Goal: Participate in discussion: Engage in conversation with other users on a specific topic

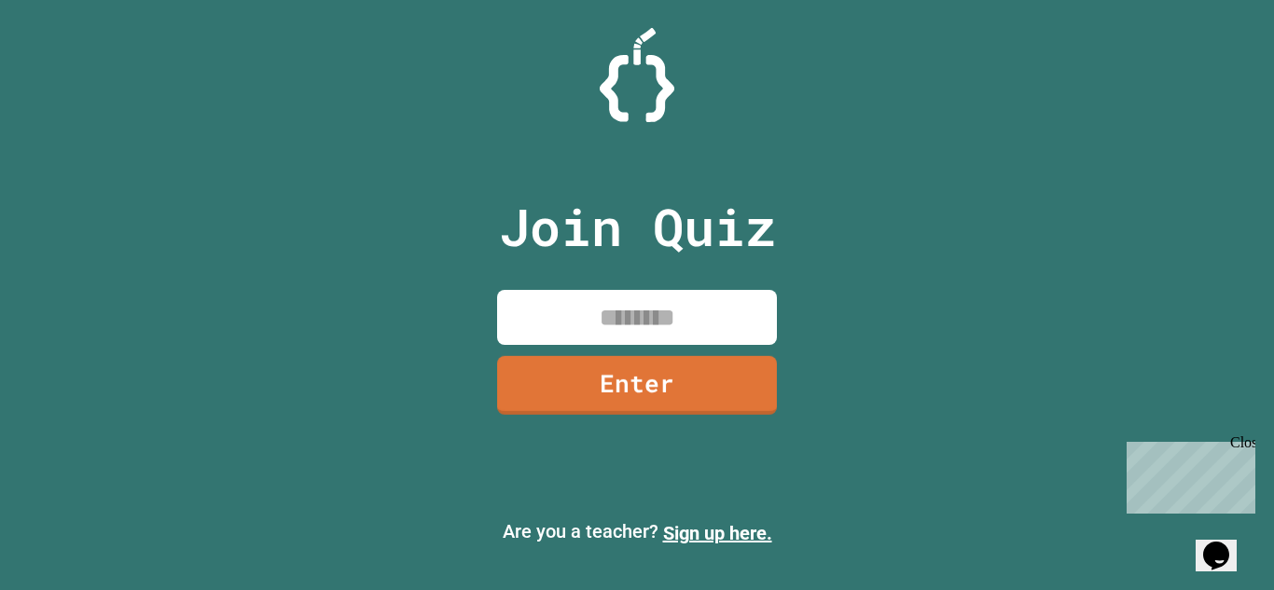
click at [634, 311] on input at bounding box center [637, 317] width 280 height 55
type input "********"
click at [673, 403] on link "Enter" at bounding box center [636, 384] width 283 height 62
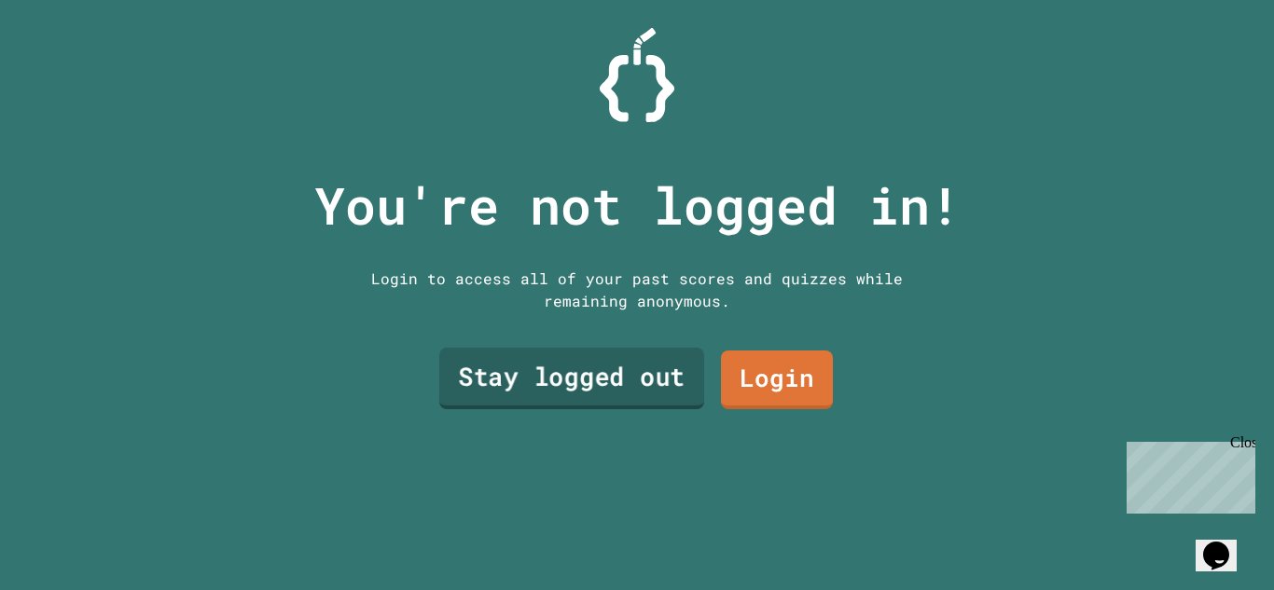
click at [630, 380] on link "Stay logged out" at bounding box center [571, 379] width 265 height 62
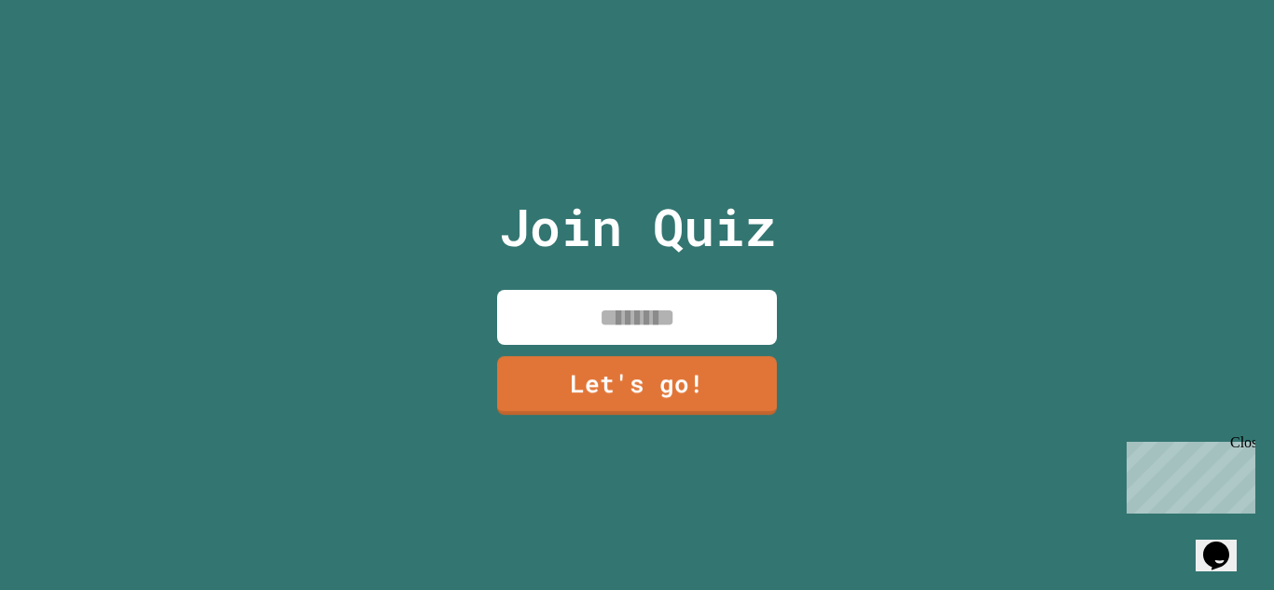
click at [642, 315] on input at bounding box center [637, 317] width 280 height 55
type input "*****"
click at [628, 383] on link "Let's go!" at bounding box center [636, 384] width 283 height 62
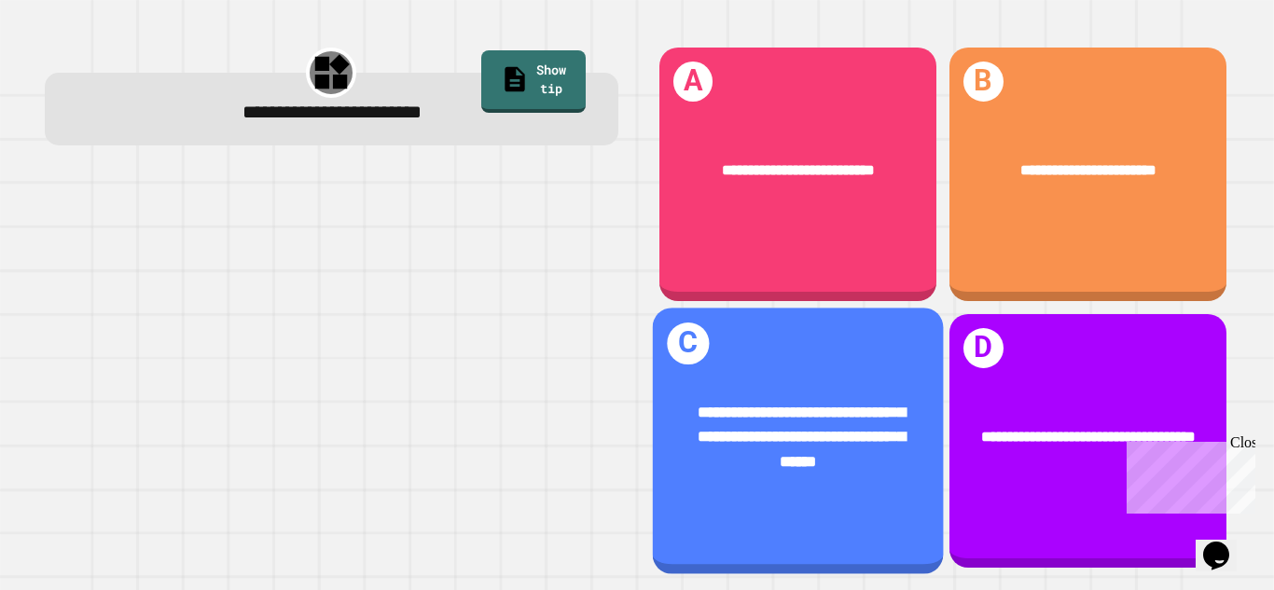
click at [761, 472] on div "**********" at bounding box center [797, 435] width 291 height 135
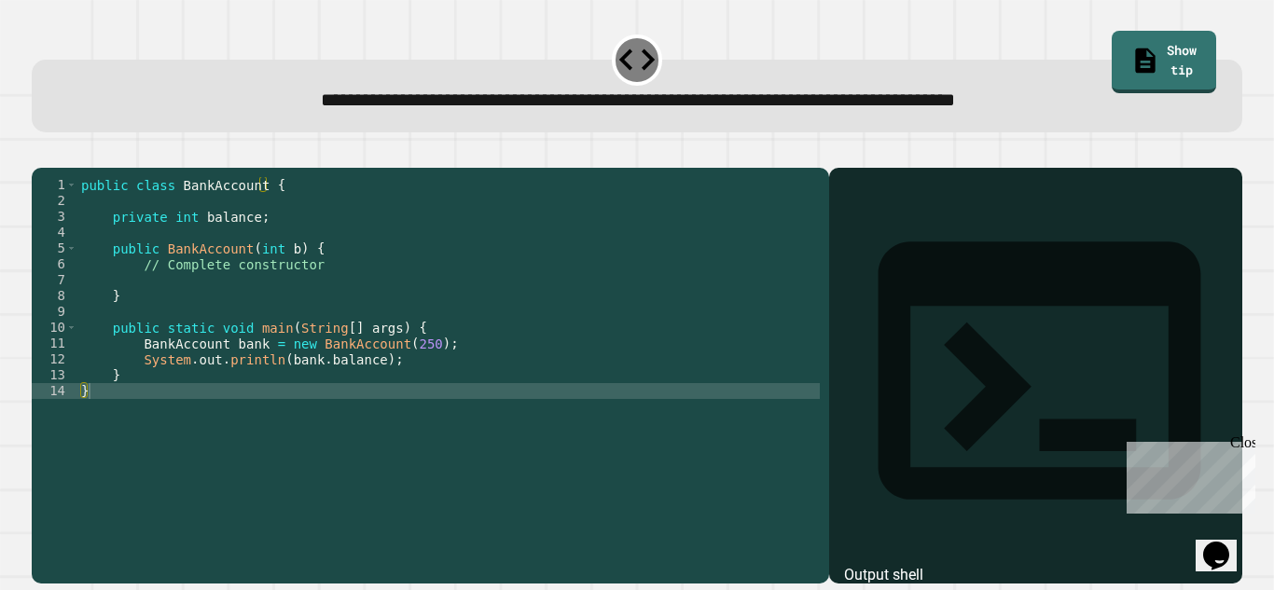
click at [229, 310] on div "public class BankAccount { private int balance ; public BankAccount ( int b ) {…" at bounding box center [448, 359] width 742 height 365
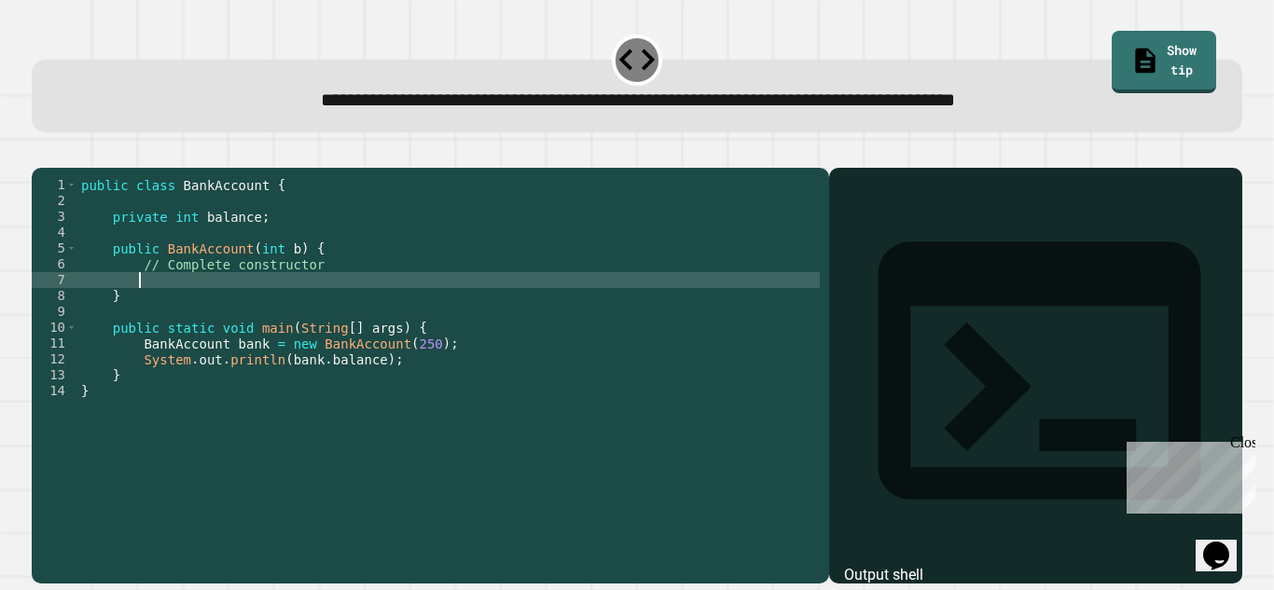
click at [305, 296] on div "public class BankAccount { private int balance ; public BankAccount ( int b ) {…" at bounding box center [448, 359] width 742 height 365
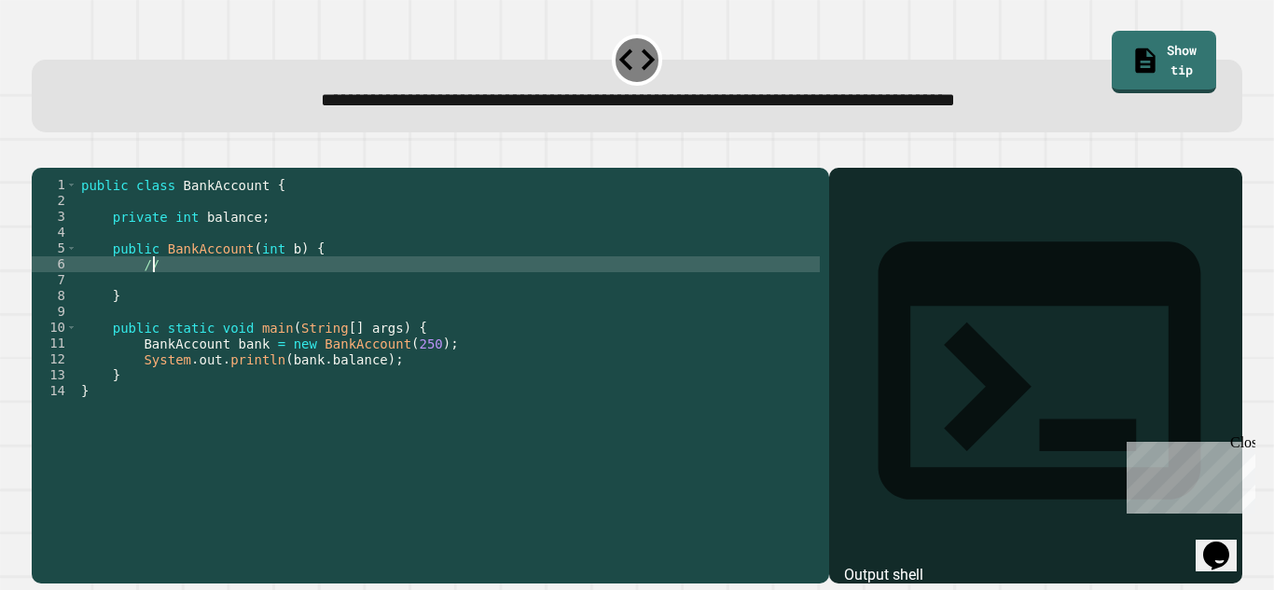
type textarea "*"
click at [41, 153] on icon "button" at bounding box center [41, 153] width 0 height 0
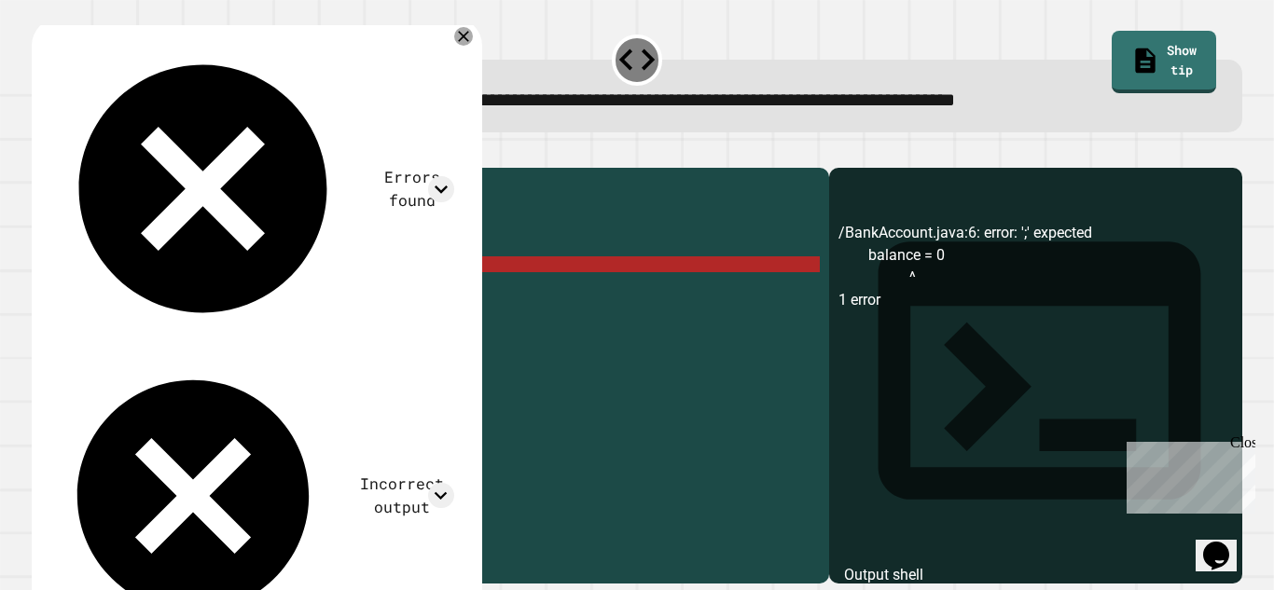
click at [241, 296] on div "public class BankAccount { private int balance ; public BankAccount ( int b ) {…" at bounding box center [448, 359] width 742 height 365
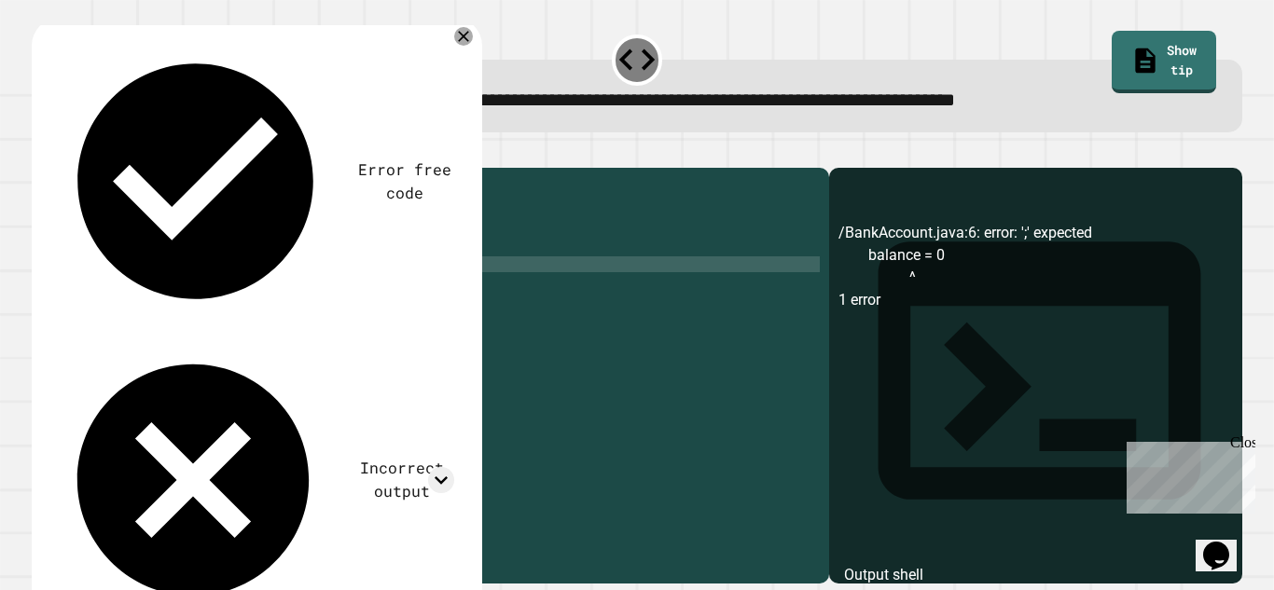
click at [57, 165] on icon "button" at bounding box center [53, 164] width 10 height 13
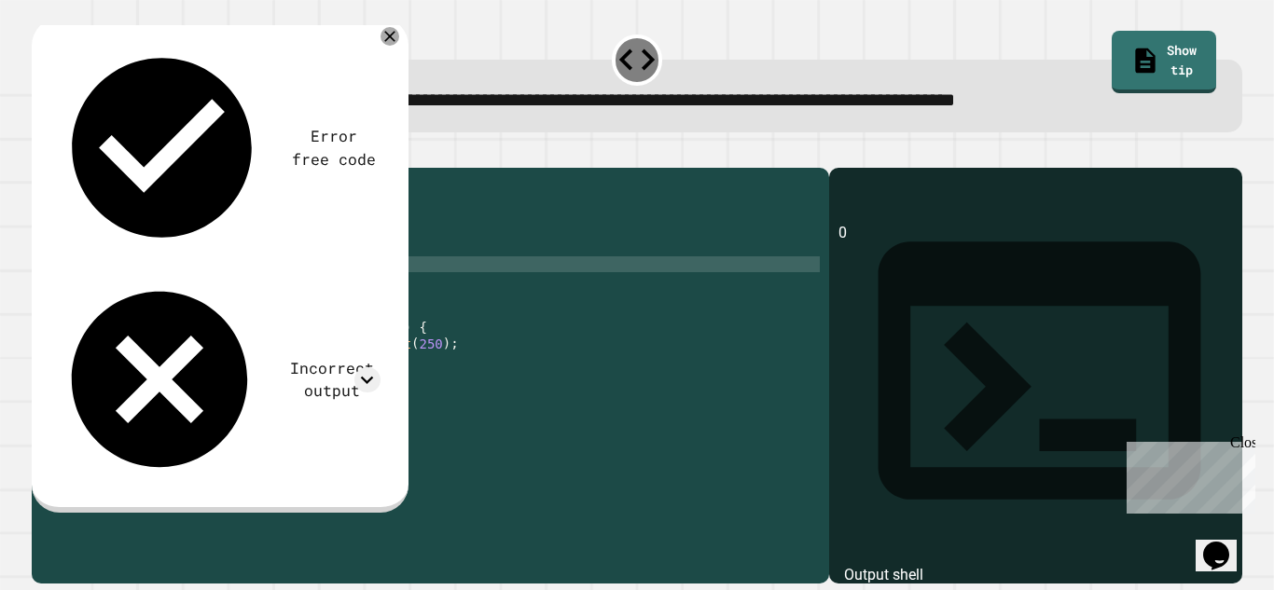
click at [134, 287] on div "public class BankAccount { private int balance ; public BankAccount ( int b ) {…" at bounding box center [448, 359] width 742 height 365
click at [41, 153] on button "button" at bounding box center [41, 153] width 0 height 0
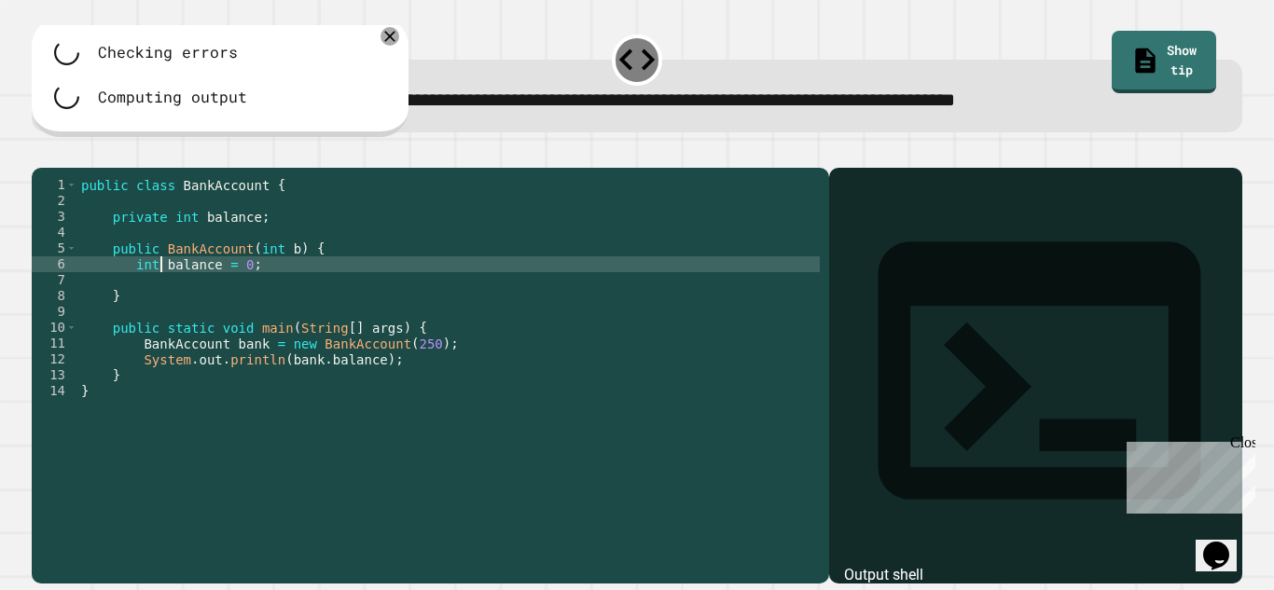
click at [160, 292] on div "public class BankAccount { private int balance ; public BankAccount ( int b ) {…" at bounding box center [448, 359] width 742 height 365
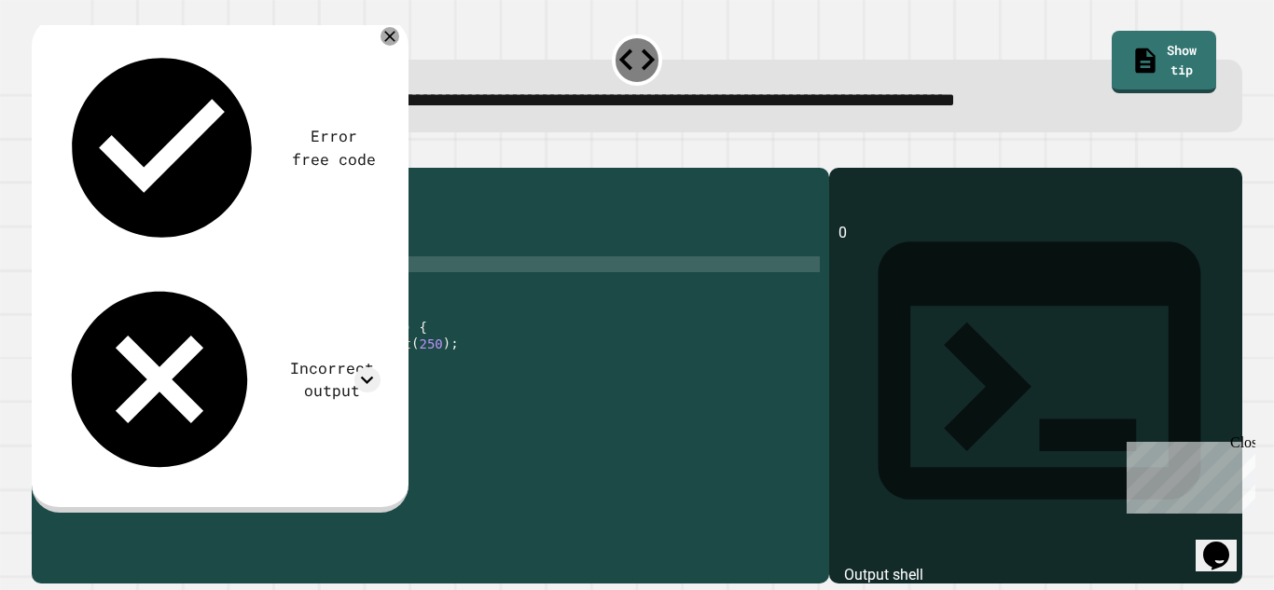
scroll to position [0, 7]
click at [214, 293] on div "public class BankAccount { private int balance ; public BankAccount ( int b ) {…" at bounding box center [448, 359] width 742 height 365
click at [159, 292] on div "public class BankAccount { private int balance ; public BankAccount ( int b ) {…" at bounding box center [448, 359] width 742 height 365
click at [240, 283] on div "public class BankAccount { private int balance ; public BankAccount ( int b ) {…" at bounding box center [448, 359] width 742 height 365
click at [380, 39] on div "Error free code 0 Incorrect output Expected output 250 My output 0" at bounding box center [217, 262] width 345 height 463
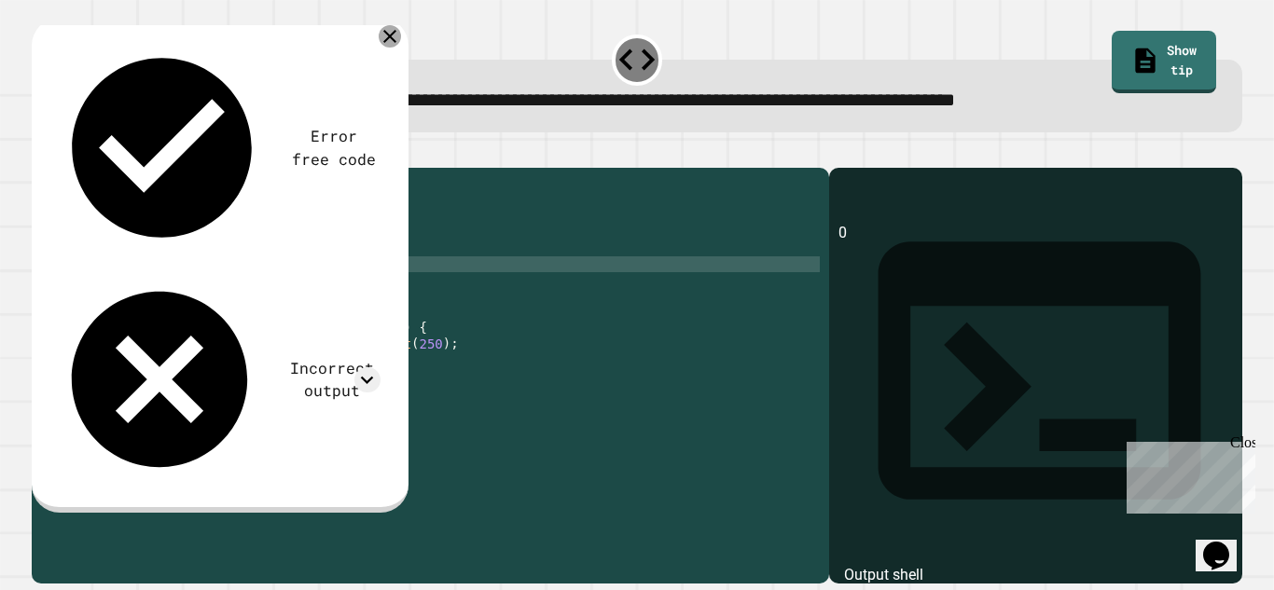
click at [390, 38] on icon at bounding box center [389, 36] width 13 height 13
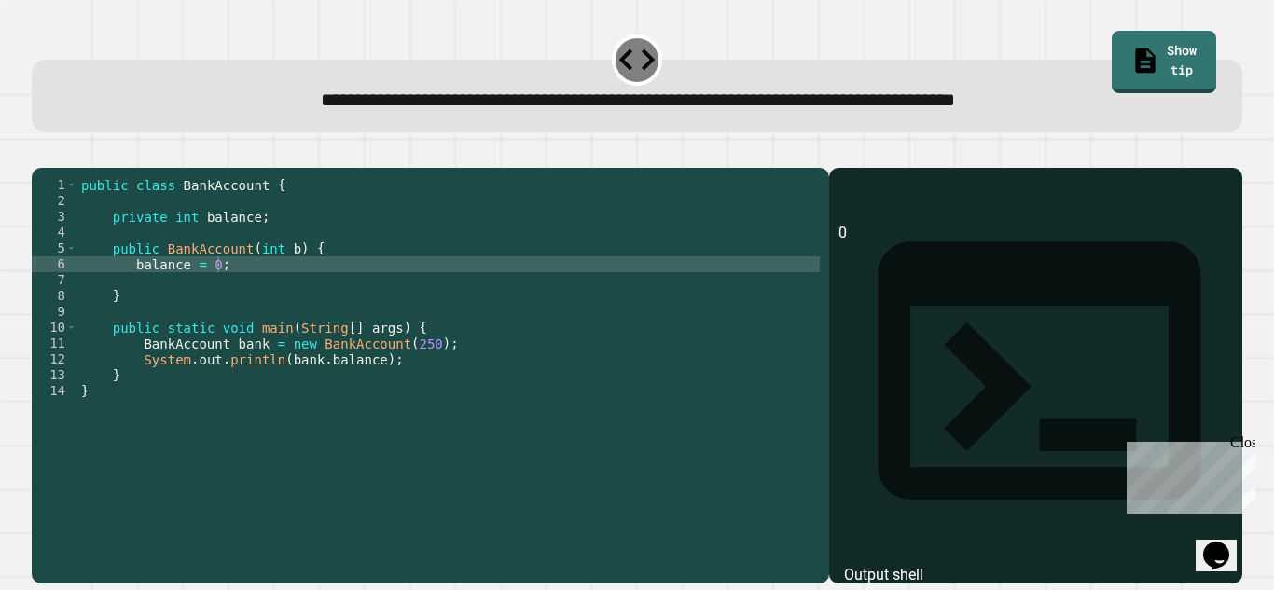
click at [207, 289] on div "public class BankAccount { private int balance ; public BankAccount ( int b ) {…" at bounding box center [448, 359] width 742 height 365
type textarea "**********"
click at [41, 153] on button "button" at bounding box center [41, 153] width 0 height 0
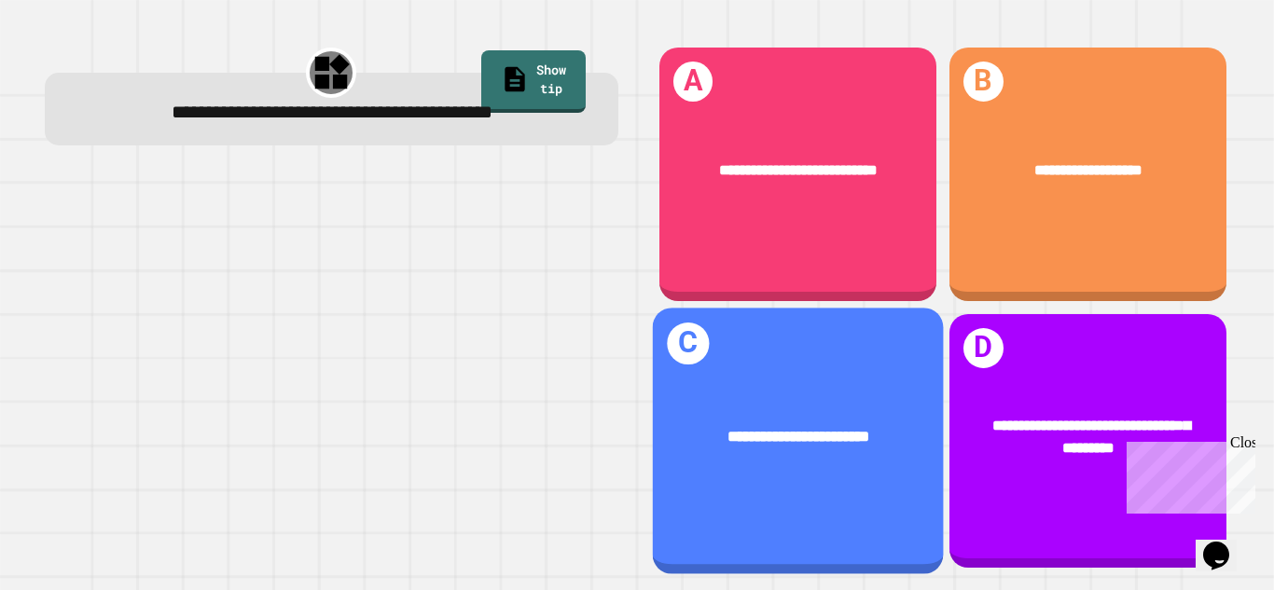
click at [759, 330] on div "**********" at bounding box center [797, 441] width 291 height 267
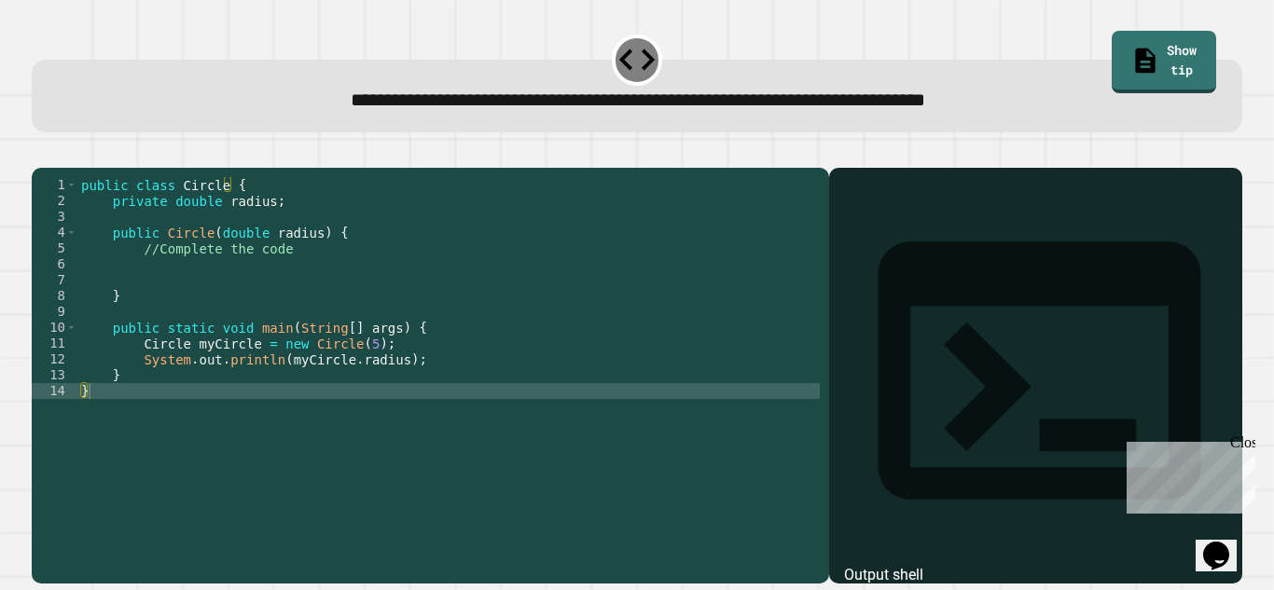
click at [270, 279] on div "public class Circle { private double radius ; public Circle ( double radius ) {…" at bounding box center [448, 359] width 742 height 365
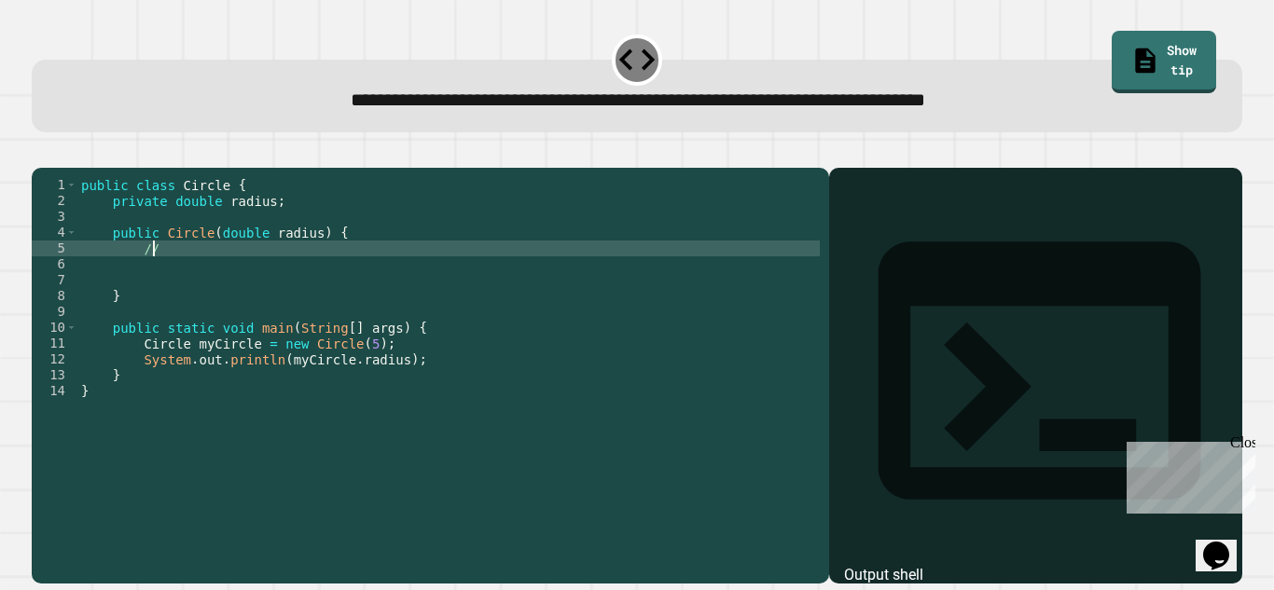
type textarea "*"
click at [41, 153] on button "button" at bounding box center [41, 153] width 0 height 0
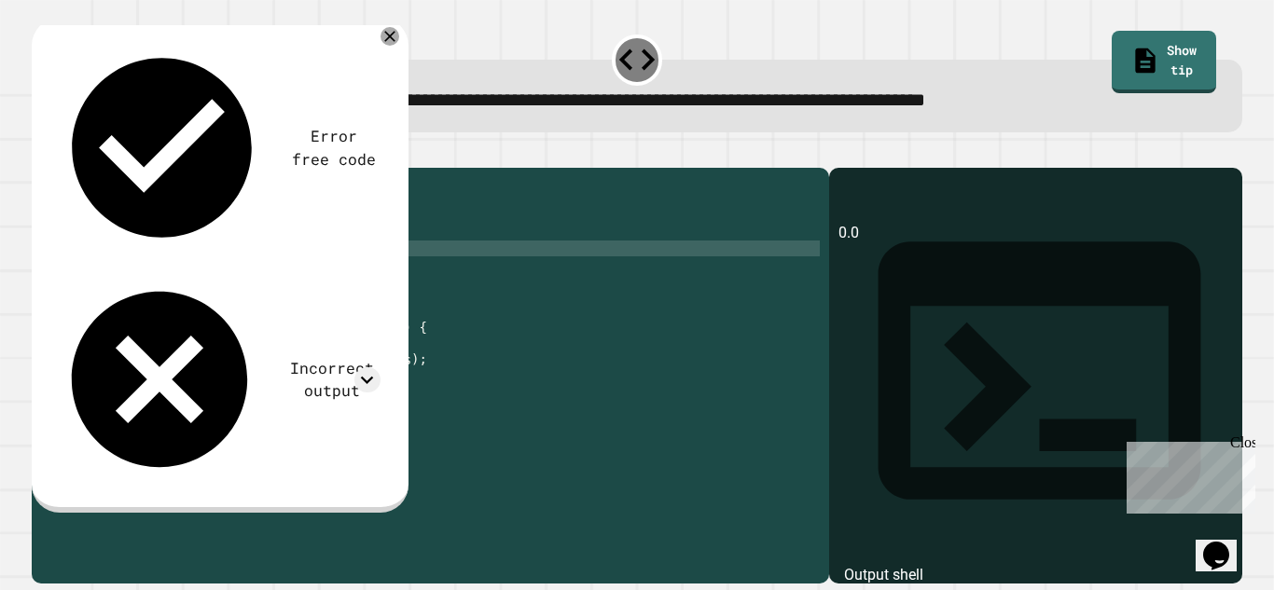
click at [212, 276] on div "public class Circle { private double radius ; public Circle ( double radius ) {…" at bounding box center [448, 359] width 742 height 365
click at [41, 153] on button "button" at bounding box center [41, 153] width 0 height 0
click at [225, 273] on div "public class Circle { private double radius ; public Circle ( double radius ) {…" at bounding box center [448, 359] width 742 height 365
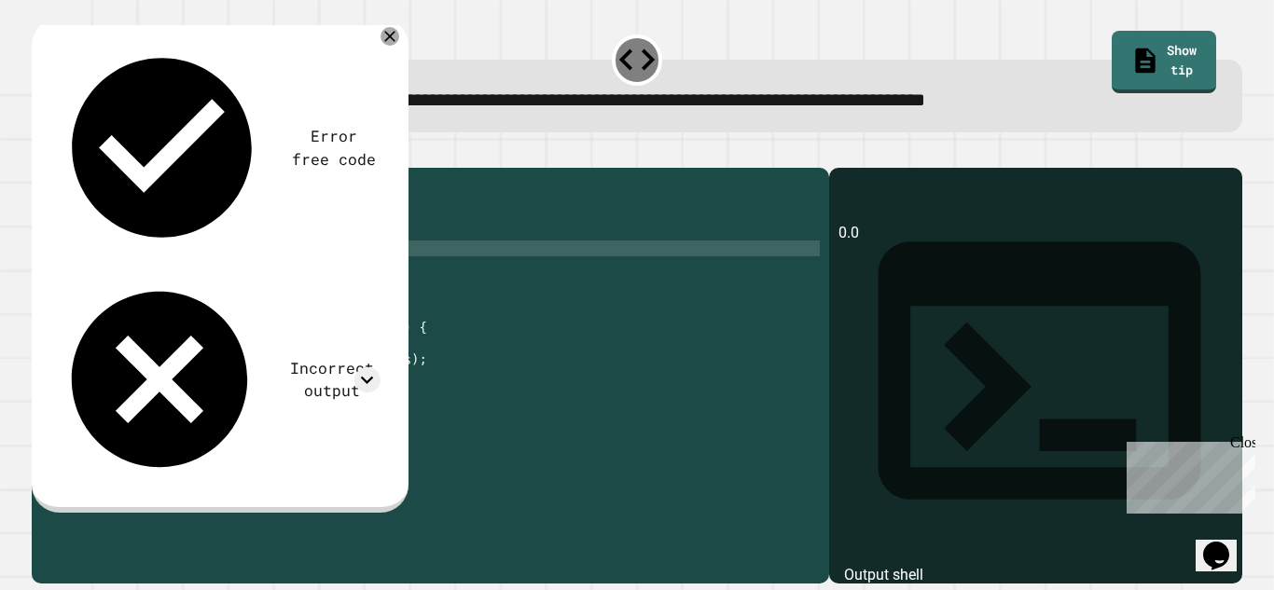
type textarea "**********"
click at [41, 153] on icon "button" at bounding box center [41, 153] width 0 height 0
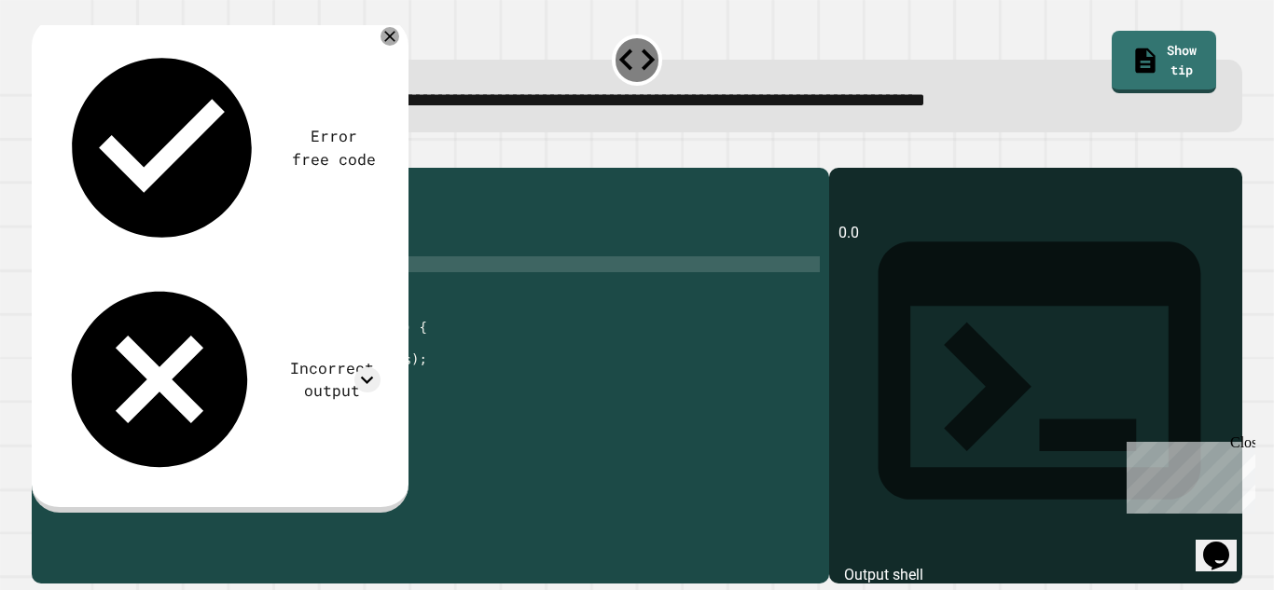
click at [178, 283] on div "public class Circle { private double radius ; public Circle ( double radius ) {…" at bounding box center [448, 359] width 742 height 365
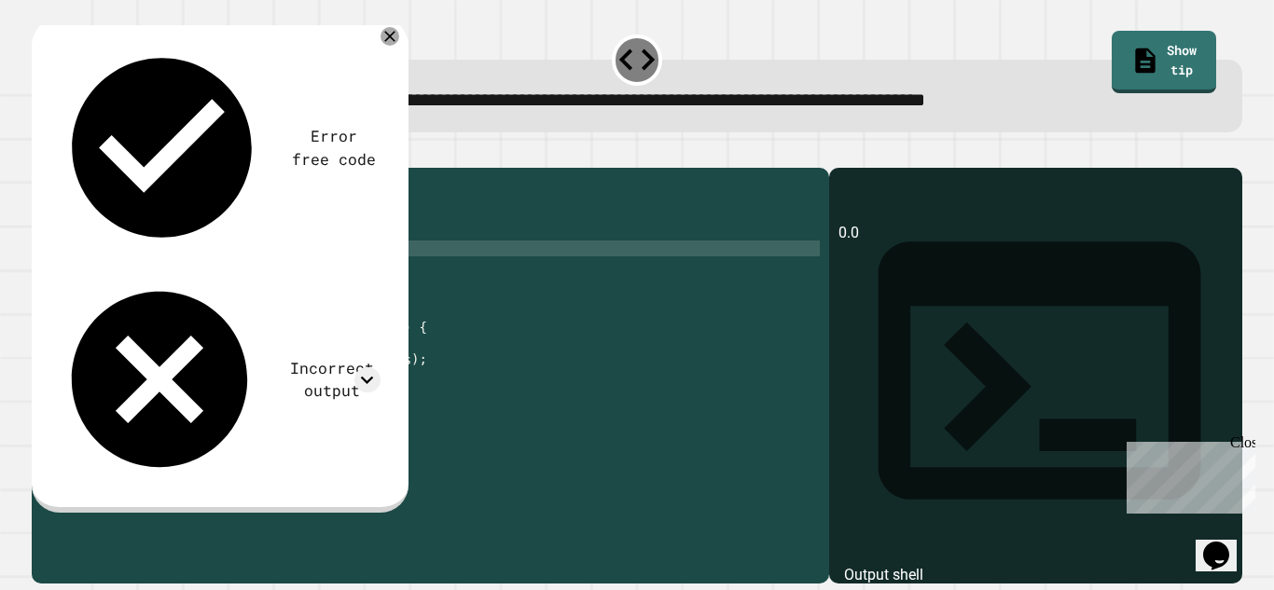
scroll to position [0, 7]
click at [41, 153] on icon "button" at bounding box center [41, 153] width 0 height 0
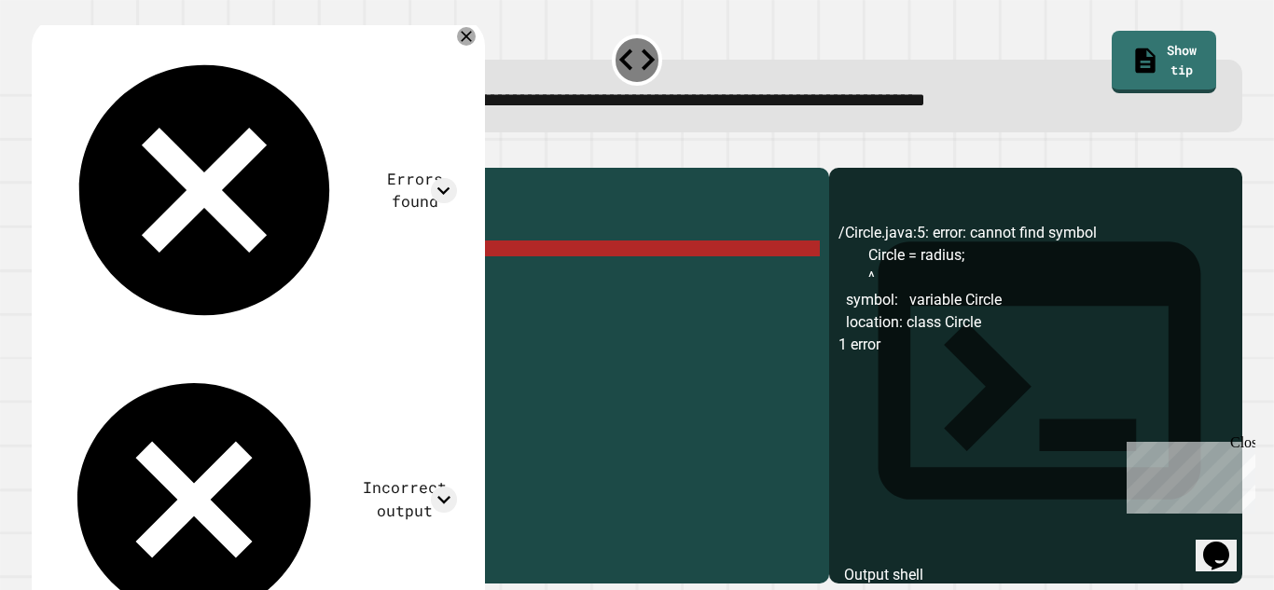
click at [194, 279] on div "public class Circle { private double radius ; public Circle ( double radius ) {…" at bounding box center [448, 359] width 742 height 365
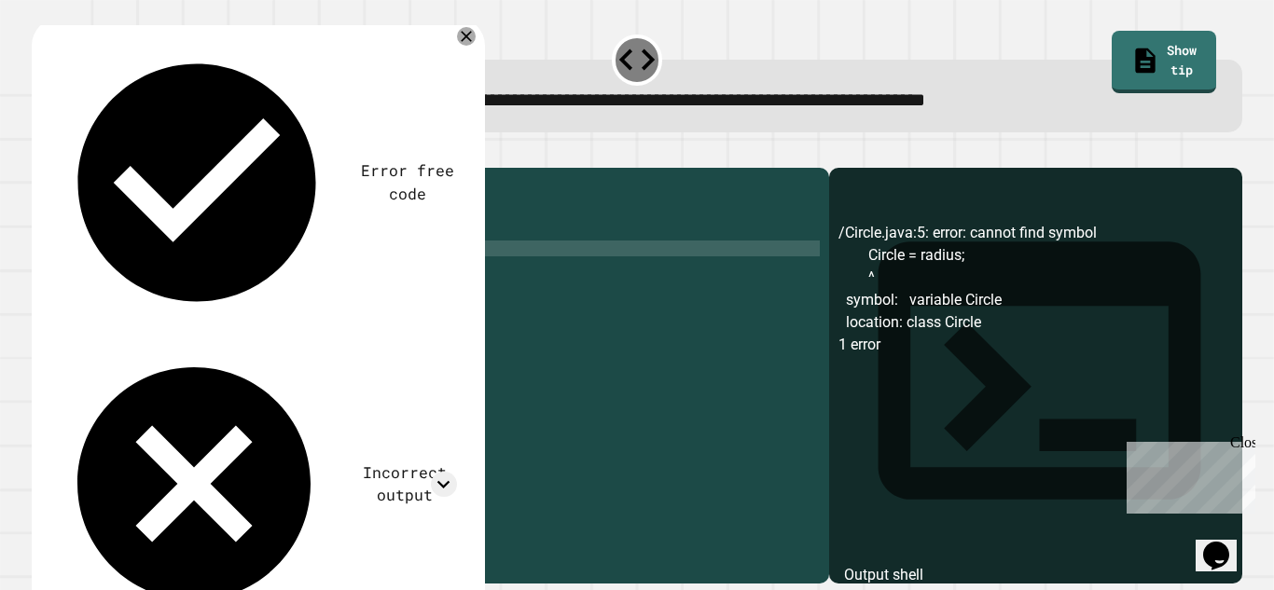
click at [57, 168] on icon "button" at bounding box center [53, 164] width 10 height 13
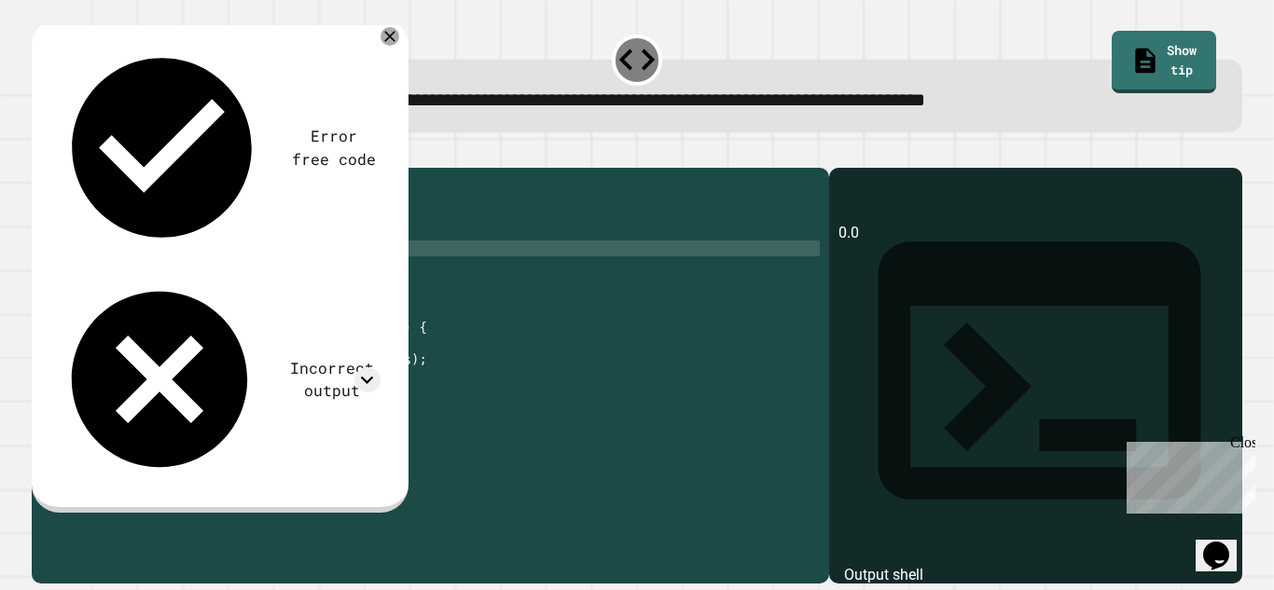
click at [242, 282] on div "public class Circle { private double radius ; public Circle ( double radius ) {…" at bounding box center [448, 359] width 742 height 365
type textarea "**********"
click at [41, 153] on icon "button" at bounding box center [41, 153] width 0 height 0
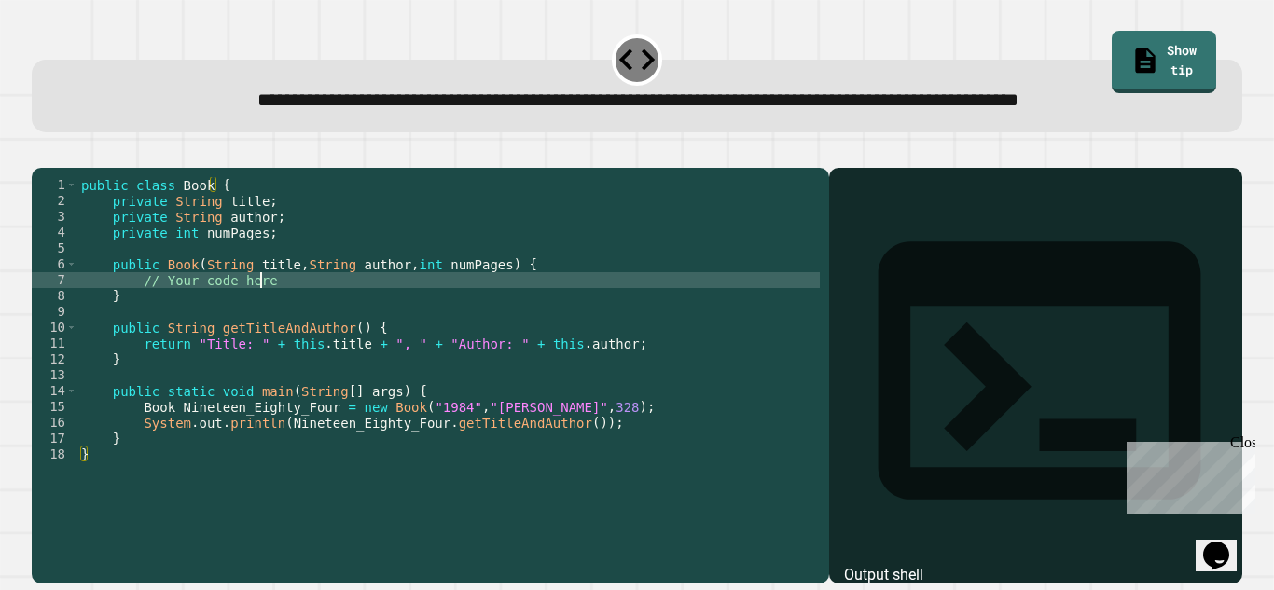
click at [267, 337] on div "public class Book { private String title ; private String author ; private int …" at bounding box center [448, 343] width 742 height 333
type textarea "*"
type textarea "**********"
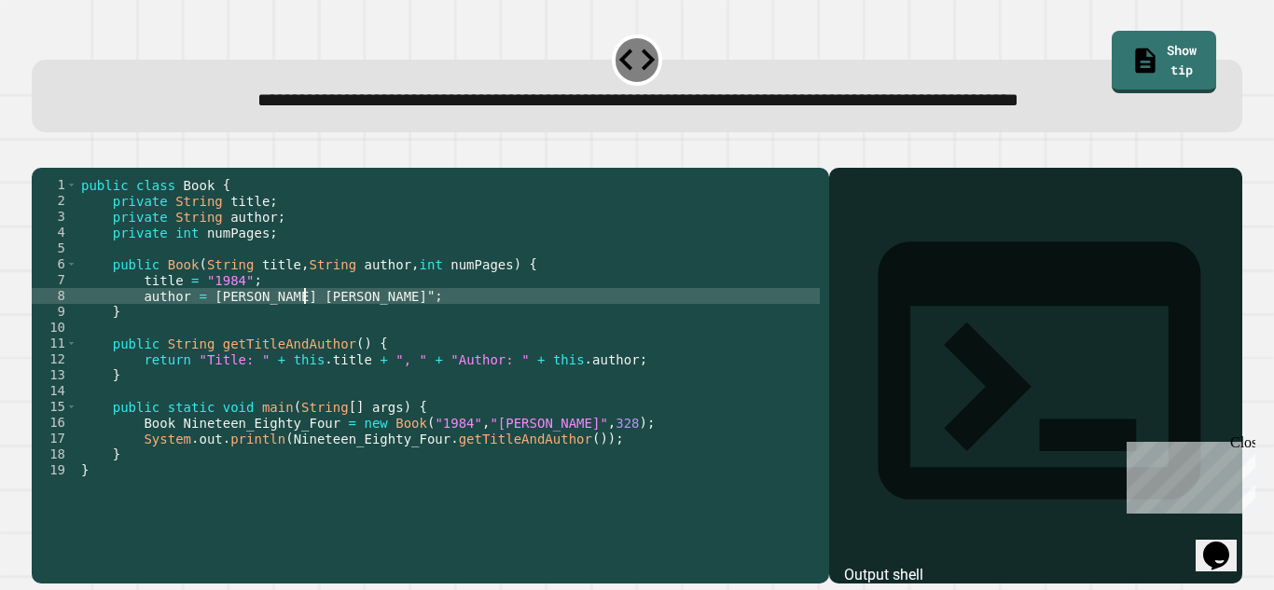
scroll to position [0, 16]
type textarea "**********"
click at [309, 353] on div "public class Book { private String title ; private String author ; private int …" at bounding box center [448, 343] width 742 height 333
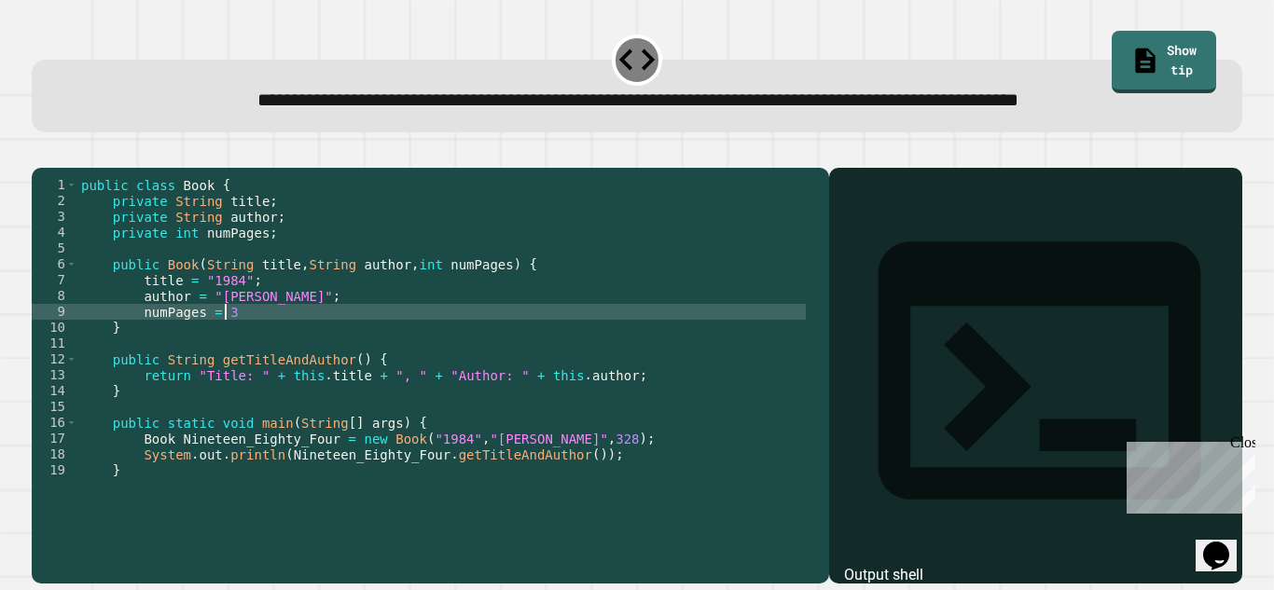
scroll to position [0, 10]
click at [39, 168] on div at bounding box center [637, 156] width 1210 height 22
click at [260, 370] on div "public class Book { private String title ; private String author ; private int …" at bounding box center [441, 343] width 728 height 333
type textarea "**********"
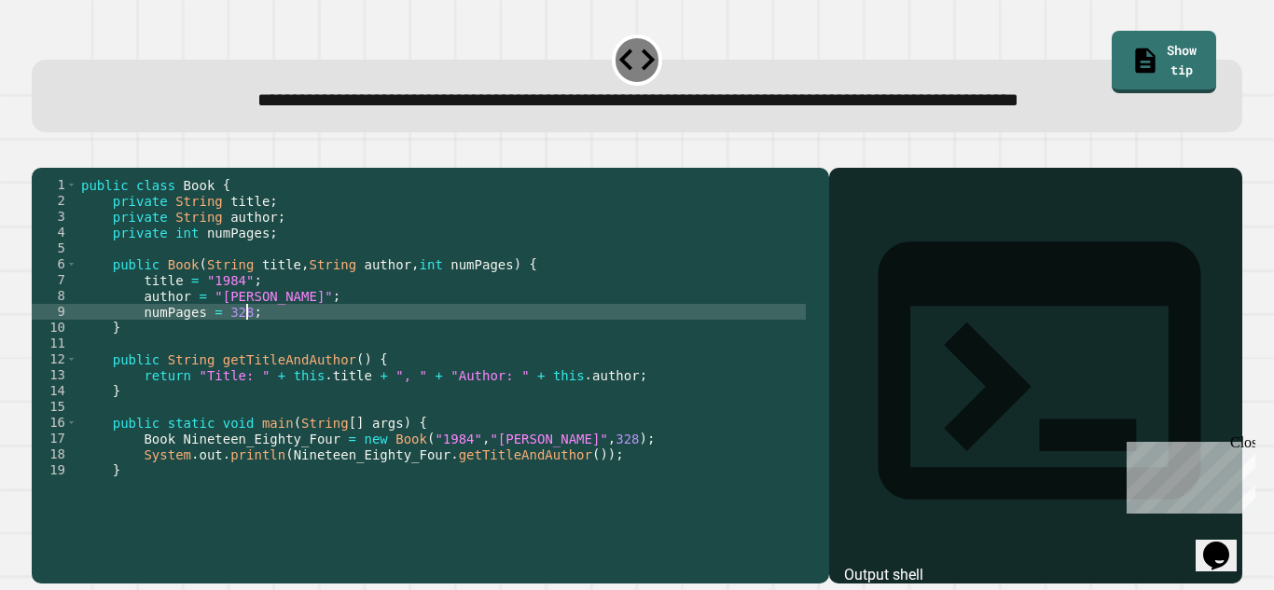
click at [41, 153] on icon "button" at bounding box center [41, 153] width 0 height 0
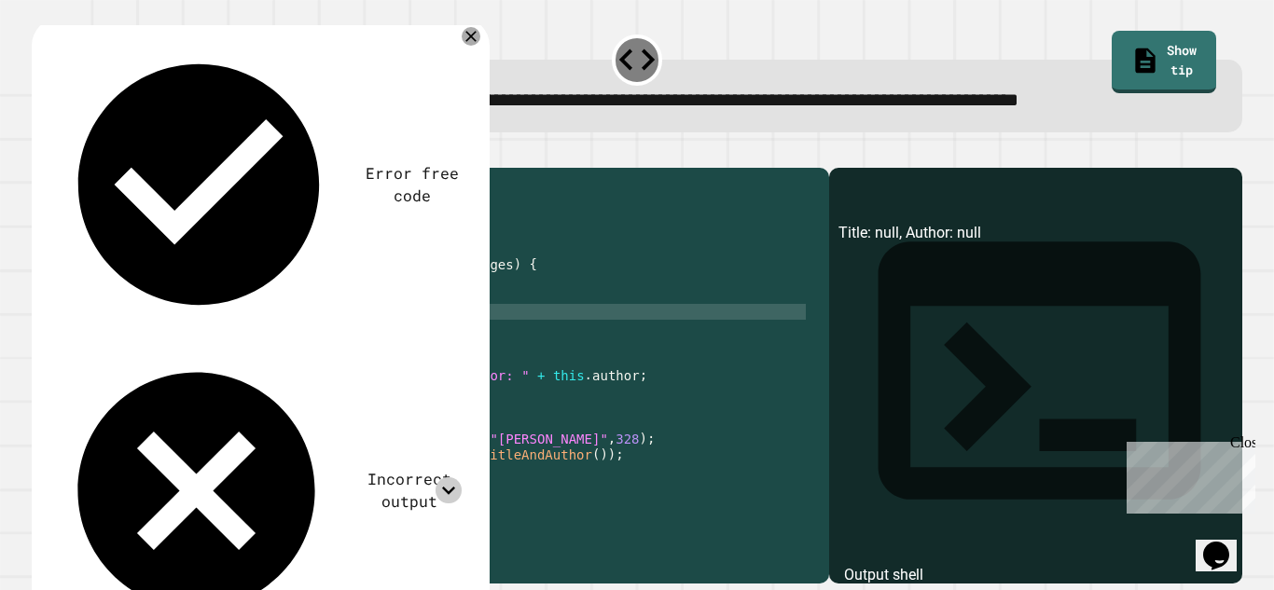
click at [449, 477] on icon at bounding box center [447, 489] width 25 height 25
click at [451, 477] on icon at bounding box center [447, 489] width 25 height 25
click at [470, 48] on icon at bounding box center [471, 36] width 22 height 22
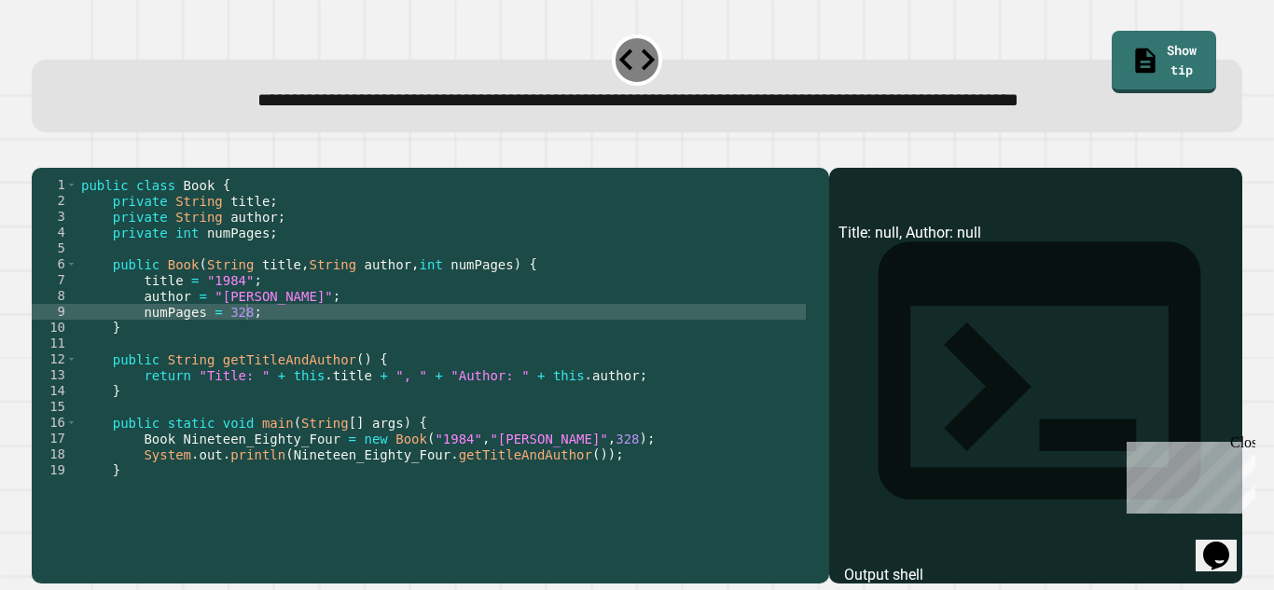
scroll to position [16, 0]
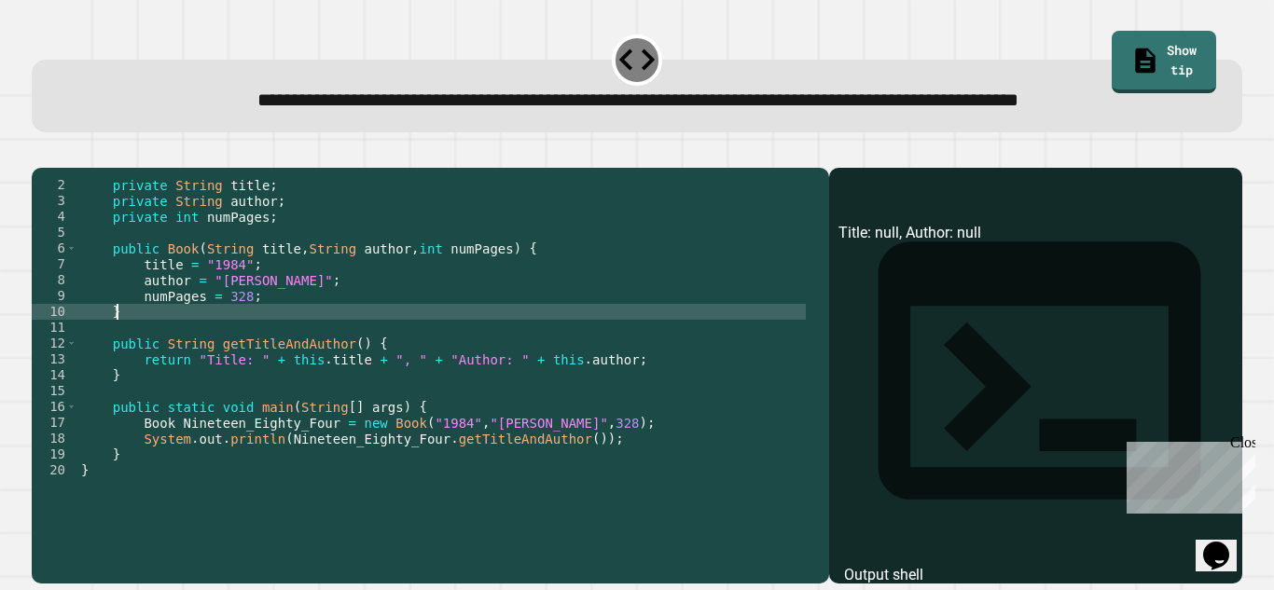
click at [270, 362] on div "private String title ; private String author ; private int numPages ; public Bo…" at bounding box center [441, 343] width 728 height 333
click at [307, 378] on div "private String title ; private String author ; private int numPages ; public Bo…" at bounding box center [441, 343] width 728 height 333
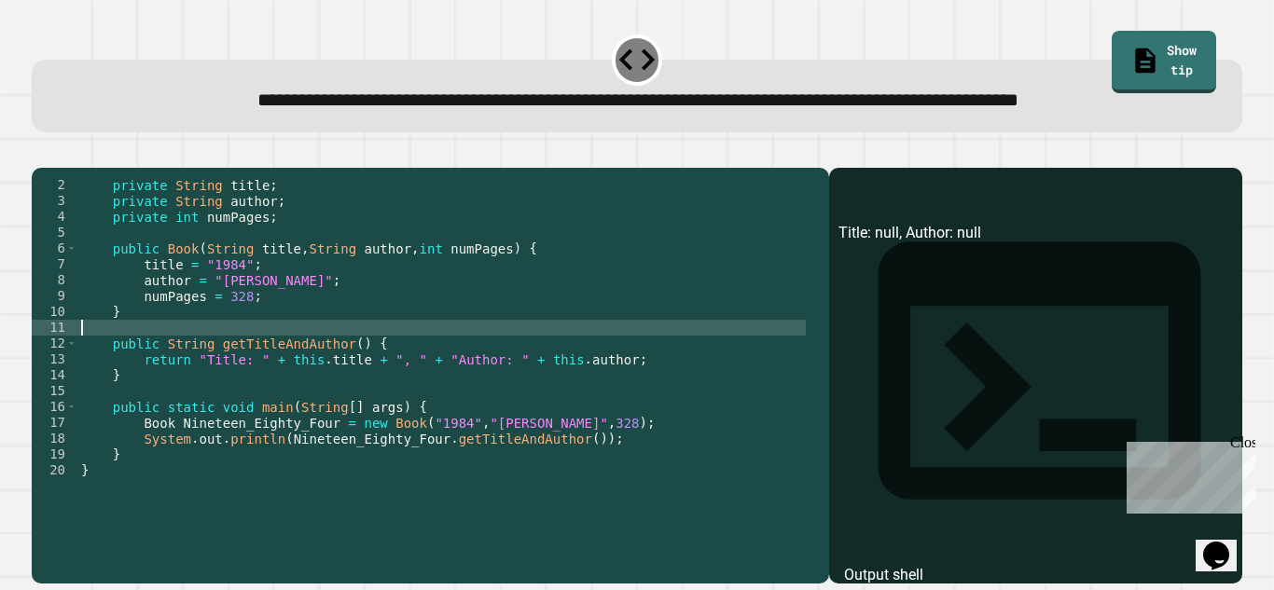
scroll to position [0, 0]
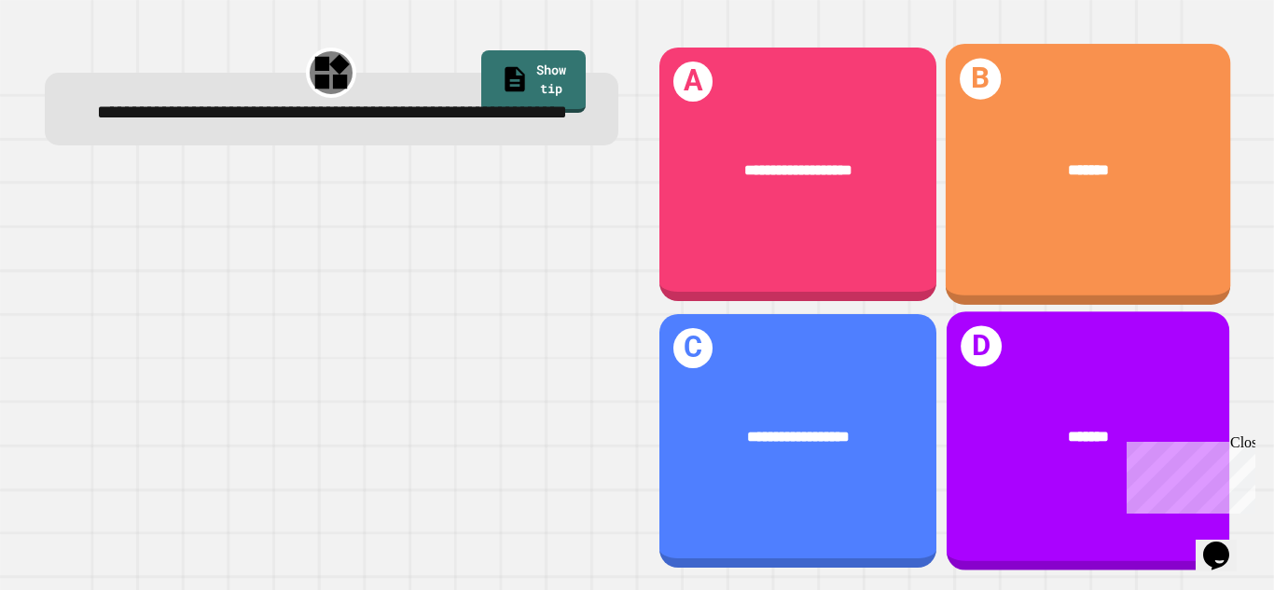
click at [1008, 212] on div "B *******" at bounding box center [1087, 174] width 285 height 261
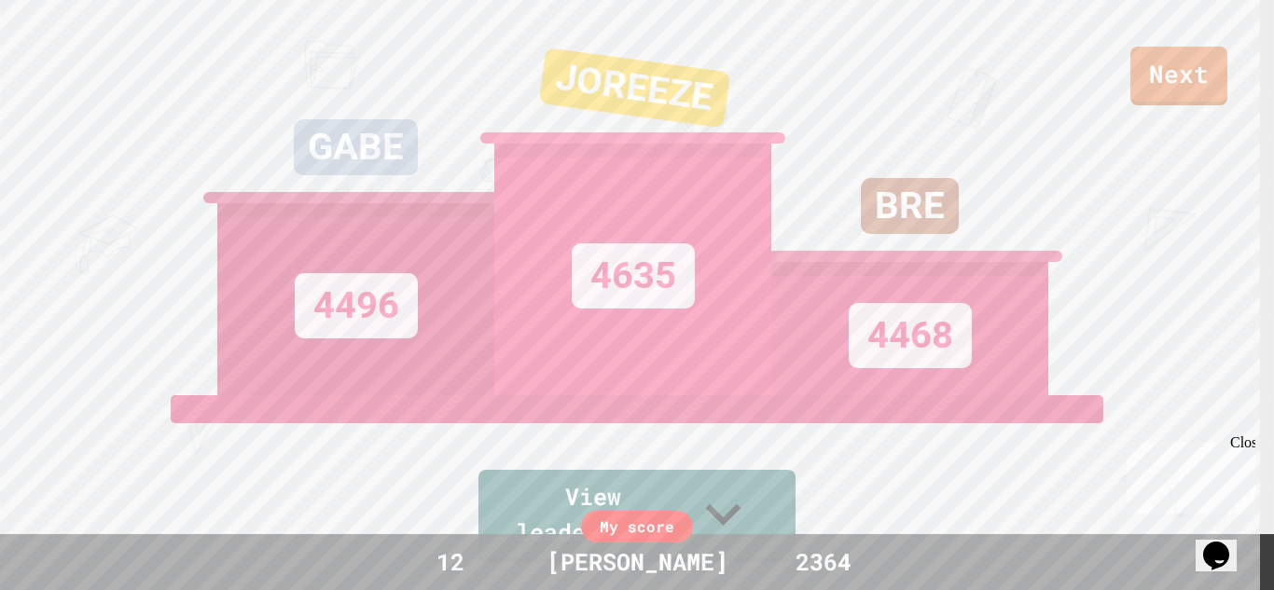
scroll to position [583, 0]
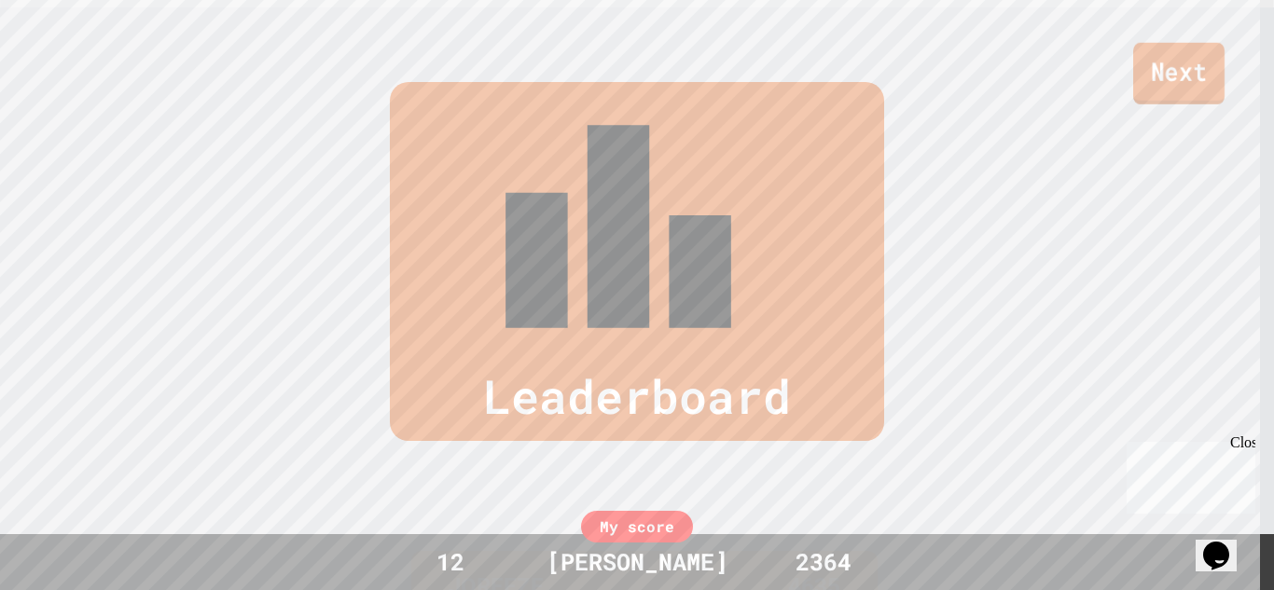
click at [1194, 97] on link "Next" at bounding box center [1178, 74] width 91 height 62
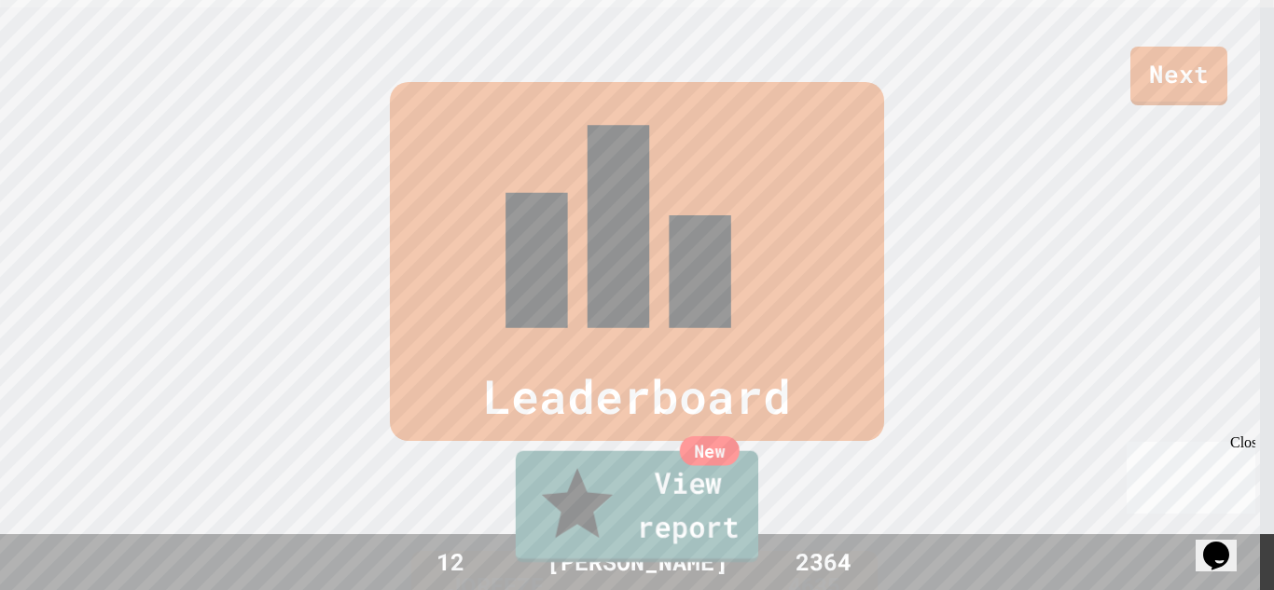
click at [644, 524] on link "New View report" at bounding box center [637, 507] width 242 height 112
